Goal: Task Accomplishment & Management: Complete application form

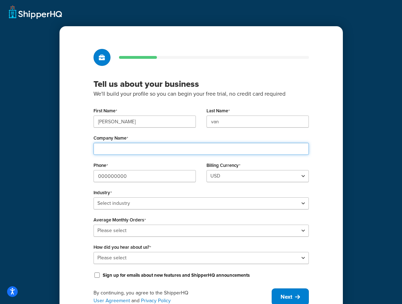
click at [121, 149] on input "Company Name" at bounding box center [201, 149] width 215 height 12
type input "Bisque Golf and Leisure BV"
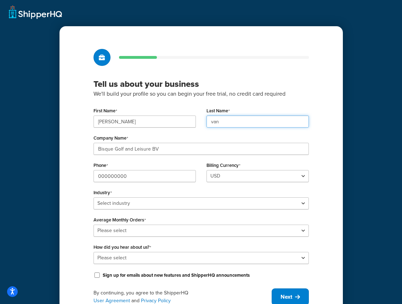
click at [222, 124] on input "van" at bounding box center [258, 122] width 102 height 12
type input "van Dodewaard"
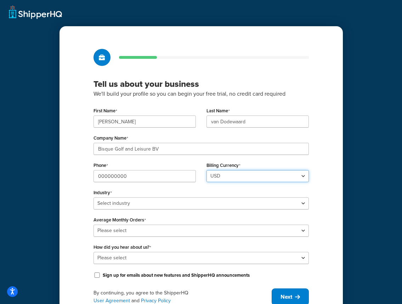
click at [224, 179] on select "USD" at bounding box center [258, 176] width 102 height 12
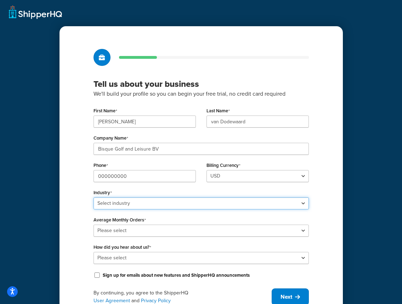
click at [150, 199] on select "Select industry Automotive Adult Agriculture Alcohol, Tobacco & CBD Arts & Craf…" at bounding box center [201, 203] width 215 height 12
select select "22"
click at [94, 197] on select "Select industry Automotive Adult Agriculture Alcohol, Tobacco & CBD Arts & Craf…" at bounding box center [201, 203] width 215 height 12
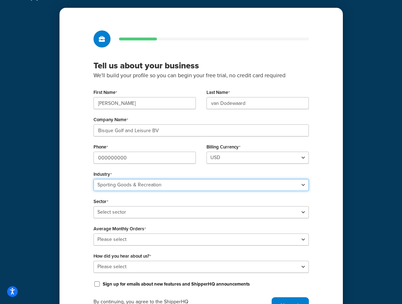
scroll to position [25, 0]
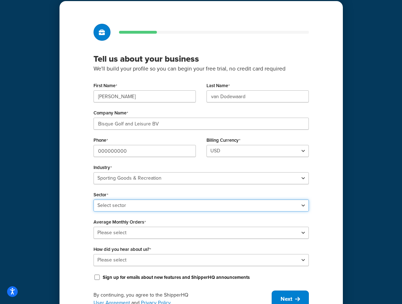
click at [151, 210] on select "Select sector Boating & Marine Equipment Camping & Outdoor Equipment Hunting & …" at bounding box center [201, 206] width 215 height 12
select select "56"
click at [94, 200] on select "Select sector Boating & Marine Equipment Camping & Outdoor Equipment Hunting & …" at bounding box center [201, 206] width 215 height 12
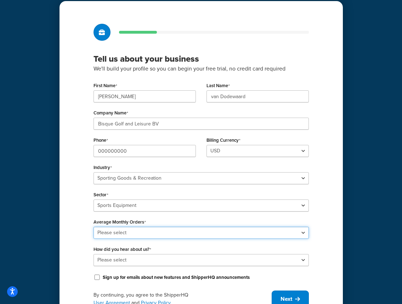
click at [140, 231] on select "Please select 0-500 501-1,000 1,001-10,000 10,001-20,000 Over 20,000" at bounding box center [201, 233] width 215 height 12
click at [94, 227] on select "Please select 0-500 501-1,000 1,001-10,000 10,001-20,000 Over 20,000" at bounding box center [201, 233] width 215 height 12
click at [117, 234] on select "Please select 0-500 501-1,000 1,001-10,000 10,001-20,000 Over 20,000" at bounding box center [201, 233] width 215 height 12
select select "2"
click at [94, 227] on select "Please select 0-500 501-1,000 1,001-10,000 10,001-20,000 Over 20,000" at bounding box center [201, 233] width 215 height 12
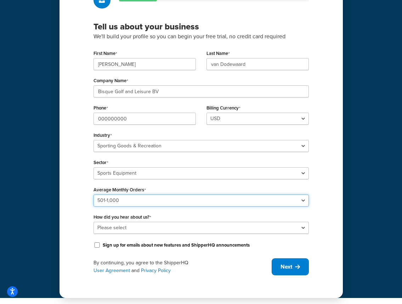
scroll to position [58, 0]
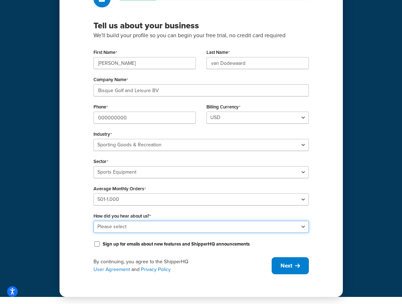
click at [128, 228] on select "Please select Online Search App Store or Marketplace Listing Referred by Agency…" at bounding box center [201, 227] width 215 height 12
select select "1"
click at [94, 221] on select "Please select Online Search App Store or Marketplace Listing Referred by Agency…" at bounding box center [201, 227] width 215 height 12
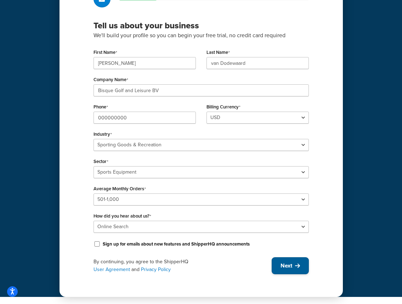
click at [297, 265] on icon at bounding box center [297, 266] width 5 height 6
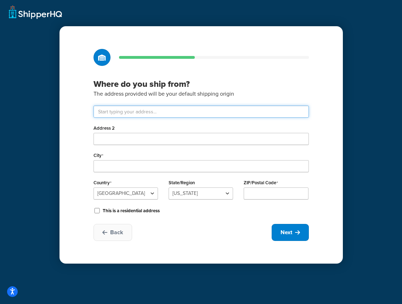
click at [254, 110] on input "text" at bounding box center [201, 112] width 215 height 12
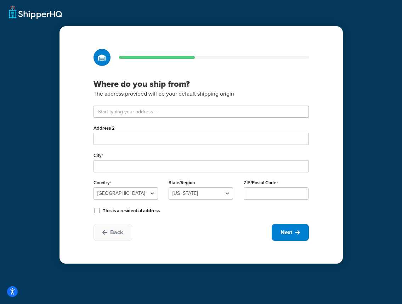
click at [0, 304] on nordpass-autofill-portal at bounding box center [0, 304] width 0 height 0
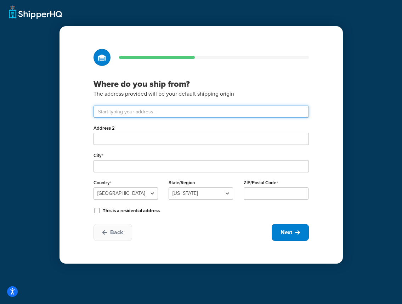
type input "Kuiperij 20"
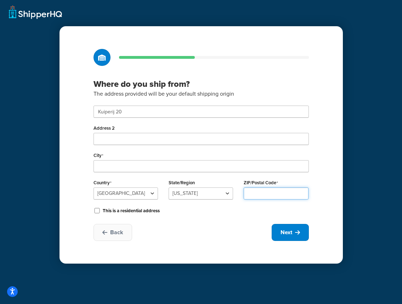
type input "1185XS"
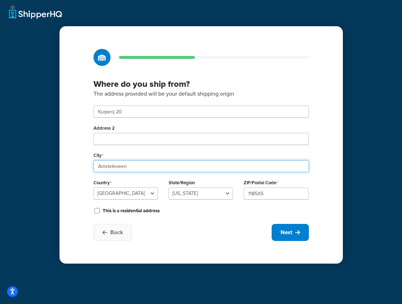
click at [117, 166] on input "Amsteleveen" at bounding box center [201, 166] width 215 height 12
click at [116, 167] on input "Amsteleveen" at bounding box center [201, 166] width 215 height 12
type input "Amstelveen"
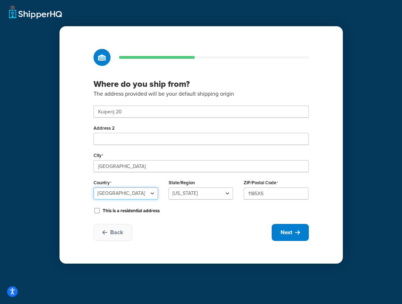
click at [146, 195] on select "United States United Kingdom Afghanistan Åland Islands Albania Algeria American…" at bounding box center [126, 193] width 65 height 12
select select "1152"
click at [94, 187] on select "United States United Kingdom Afghanistan Åland Islands Albania Algeria American…" at bounding box center [126, 193] width 65 height 12
click at [205, 195] on input "State/Region" at bounding box center [201, 193] width 65 height 12
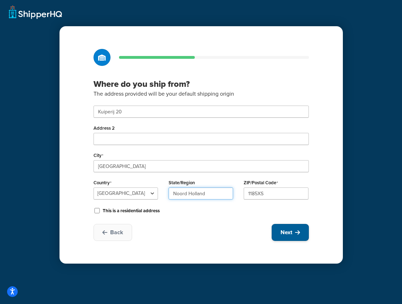
type input "Noord Holland"
click at [294, 230] on button "Next" at bounding box center [290, 232] width 37 height 17
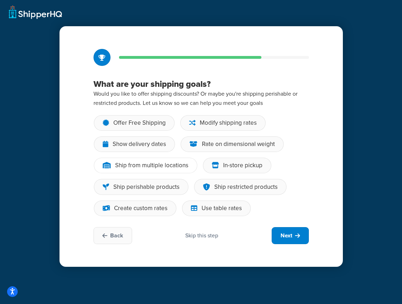
click at [170, 158] on div "Ship from multiple locations" at bounding box center [145, 166] width 103 height 16
click at [0, 0] on input "Ship from multiple locations" at bounding box center [0, 0] width 0 height 0
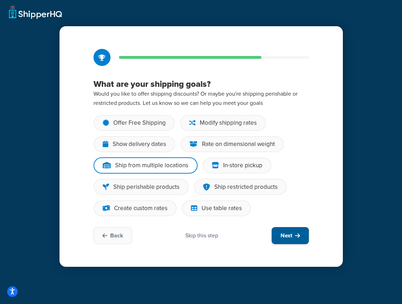
click at [291, 238] on span "Next" at bounding box center [287, 236] width 12 height 8
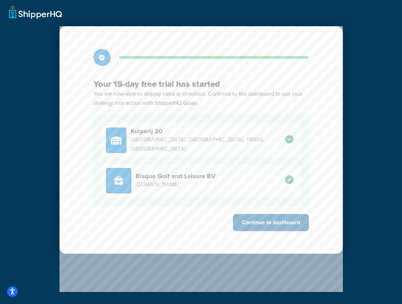
click at [261, 218] on button "Continue to dashboard" at bounding box center [271, 222] width 76 height 17
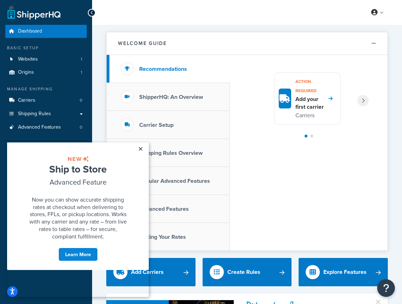
click at [141, 149] on link "×" at bounding box center [140, 148] width 12 height 13
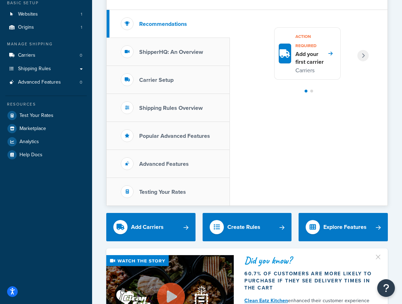
scroll to position [45, 0]
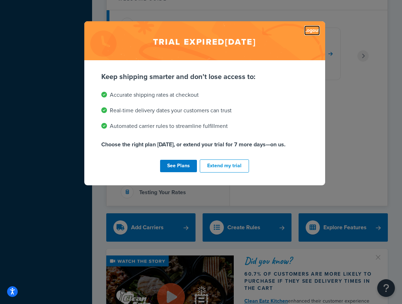
click at [313, 32] on link "Logout" at bounding box center [312, 31] width 16 height 10
